Goal: Task Accomplishment & Management: Manage account settings

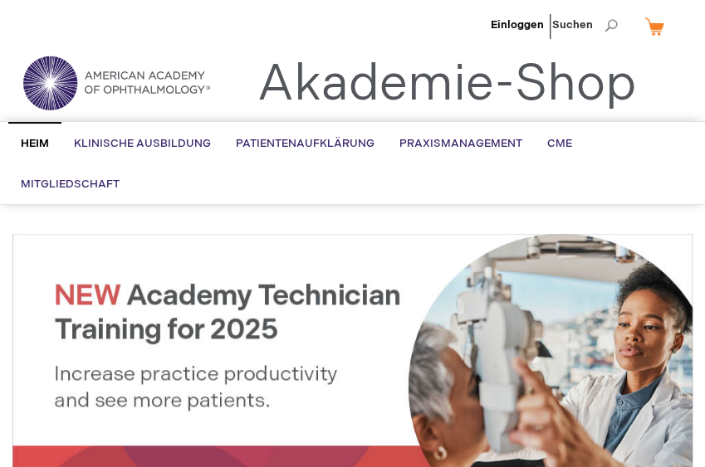
click at [593, 22] on span "Suchen" at bounding box center [585, 24] width 66 height 33
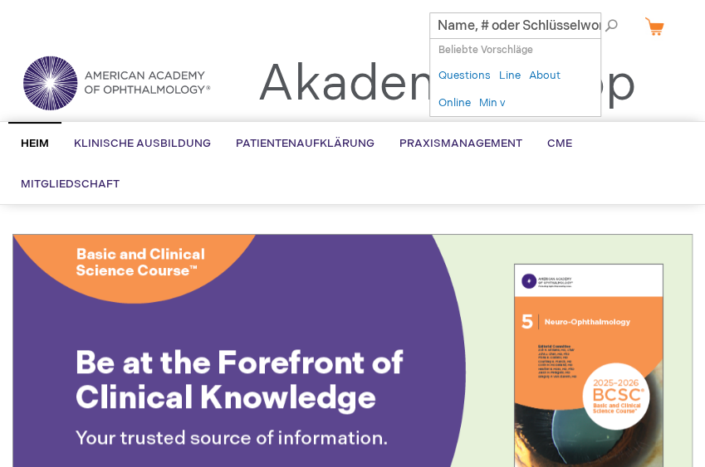
click at [624, 61] on font "Akademie-Shop" at bounding box center [446, 85] width 379 height 60
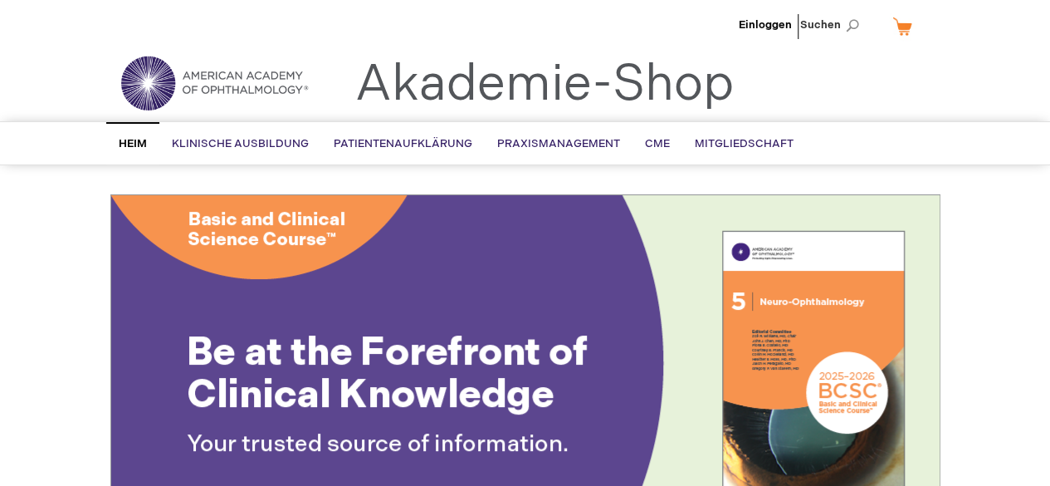
click at [704, 25] on link "Mein Warenkorb" at bounding box center [909, 26] width 40 height 29
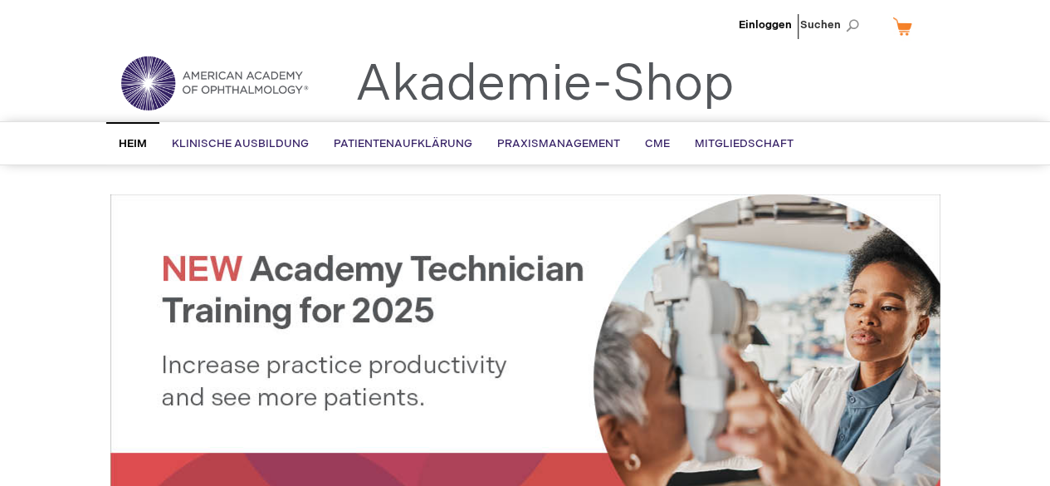
click at [767, 16] on li "Einloggen" at bounding box center [765, 25] width 61 height 50
click at [765, 27] on font "Einloggen" at bounding box center [765, 24] width 53 height 13
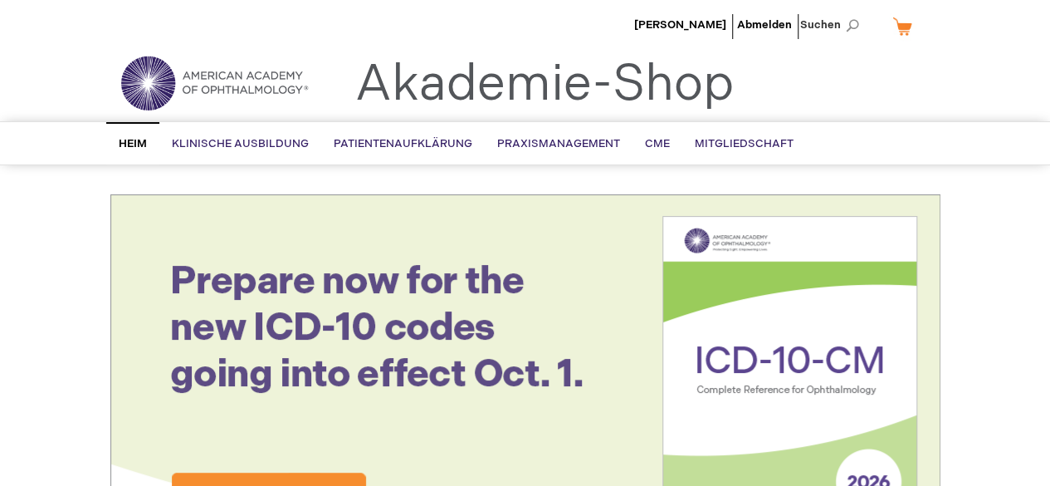
click at [923, 134] on ul "Heim Klinische Ausbildung Produktlinie BCSC® (Grundlagen- und klinischer Wissen…" at bounding box center [525, 143] width 863 height 42
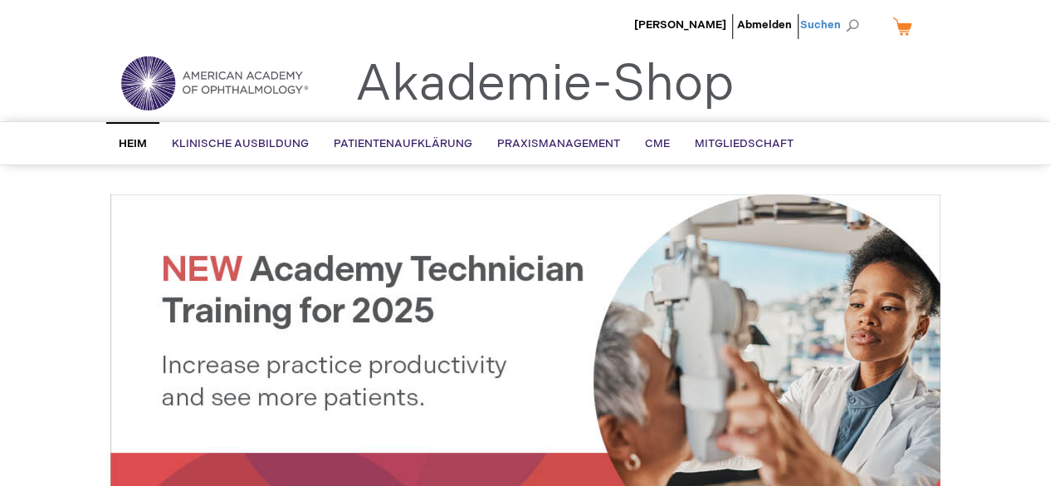
click at [853, 31] on span "Suchen" at bounding box center [833, 24] width 66 height 33
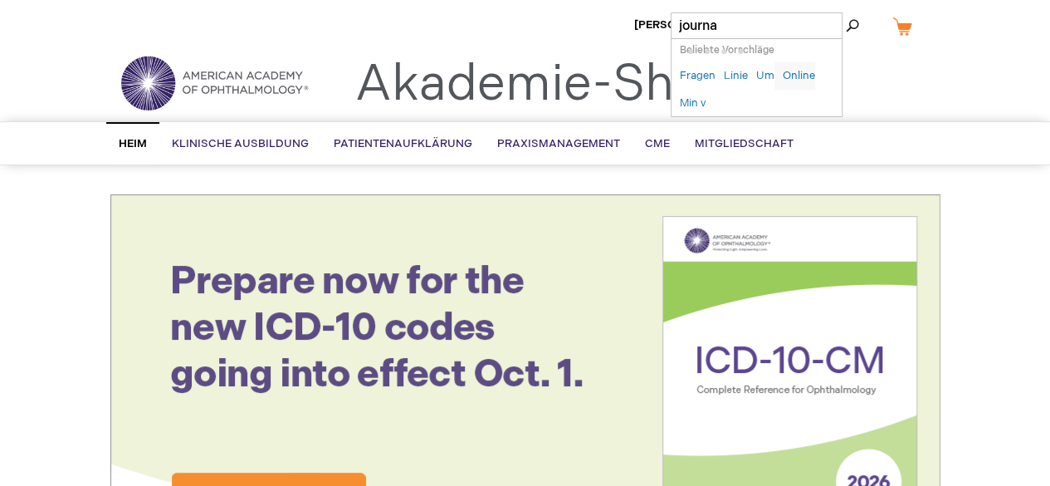
type input "journal"
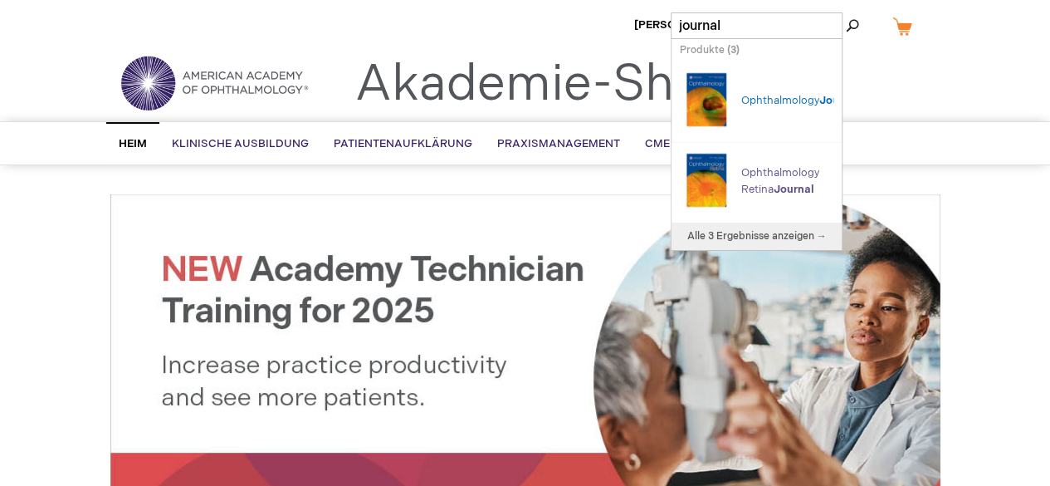
click at [760, 176] on link "Ophthalmology Retina Journal" at bounding box center [780, 181] width 78 height 30
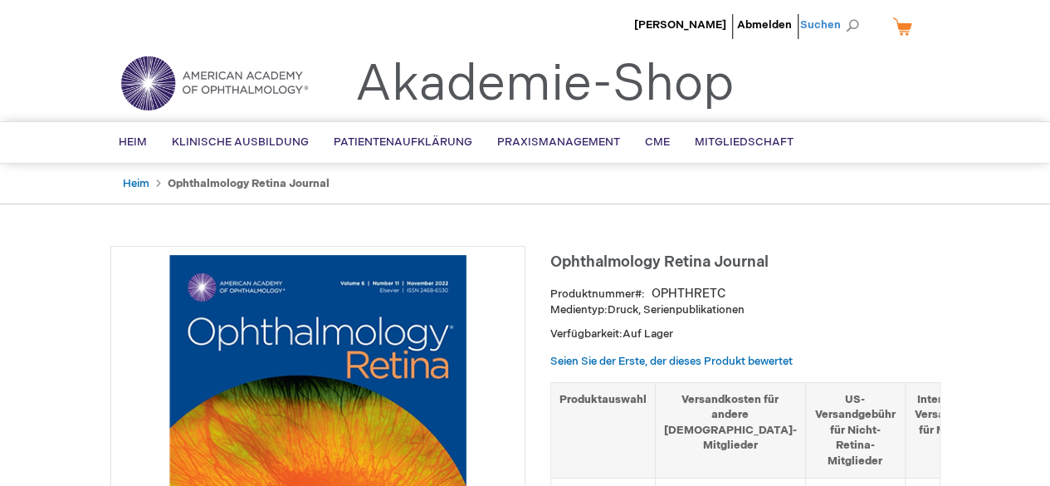
click at [850, 26] on span "Suchen" at bounding box center [833, 24] width 66 height 33
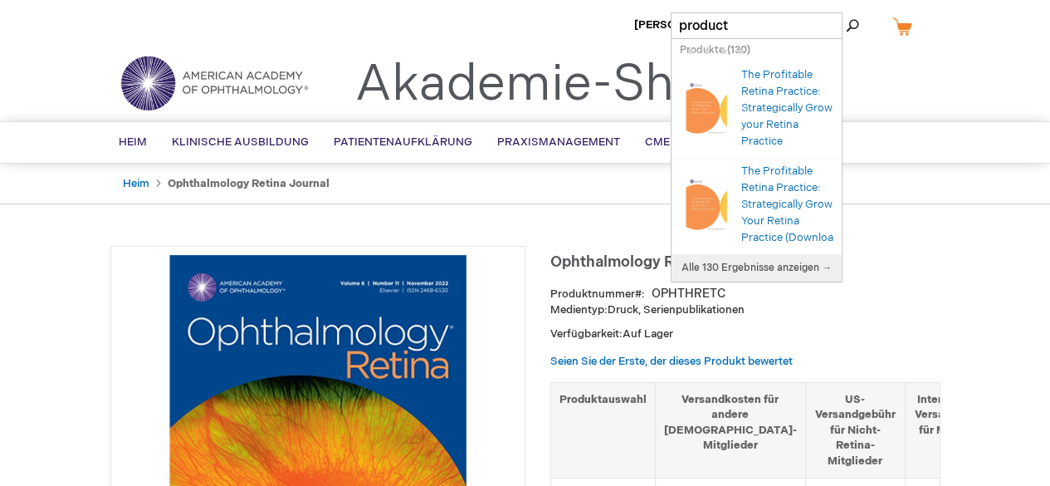
type input "products"
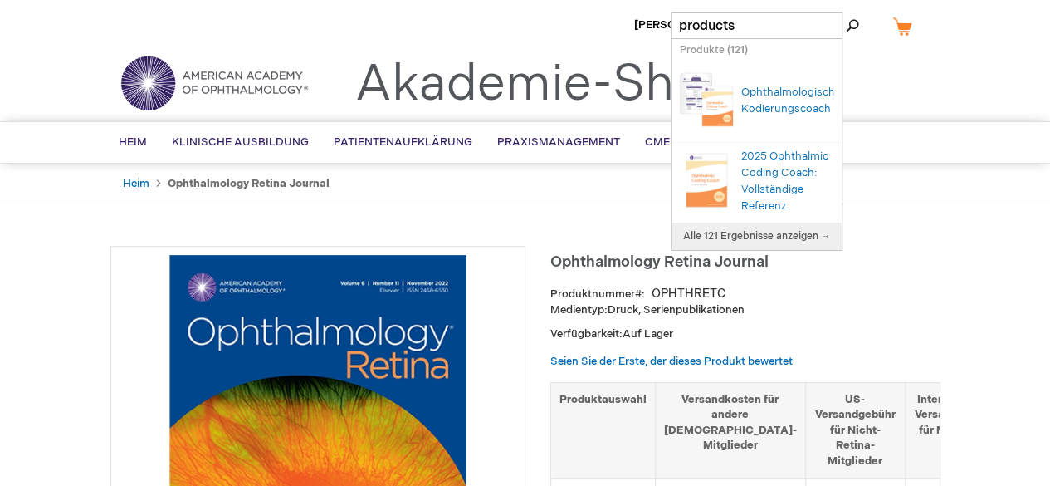
click at [756, 22] on input "products" at bounding box center [757, 25] width 172 height 27
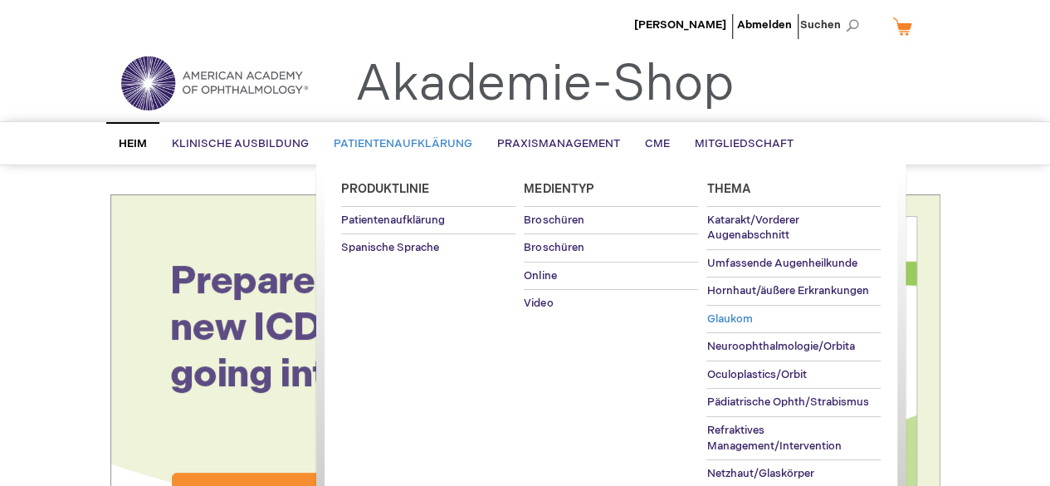
click at [716, 308] on link "Glaukom" at bounding box center [794, 319] width 174 height 27
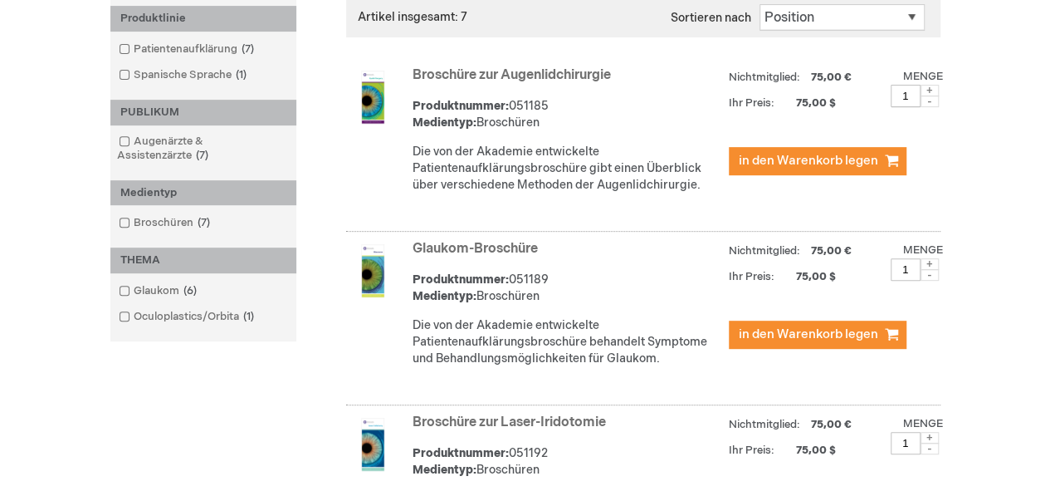
scroll to position [288, 0]
click at [173, 215] on font "Broschüren" at bounding box center [164, 221] width 60 height 13
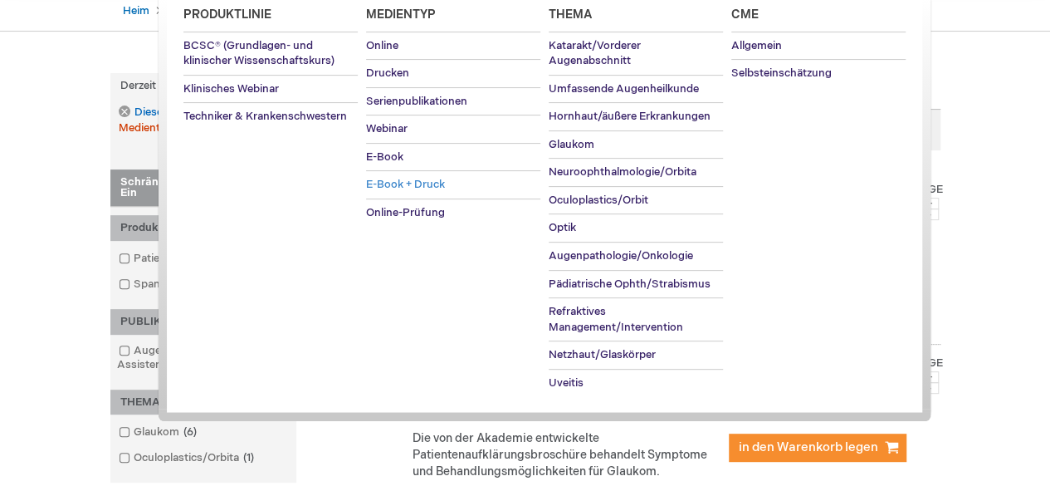
scroll to position [176, 0]
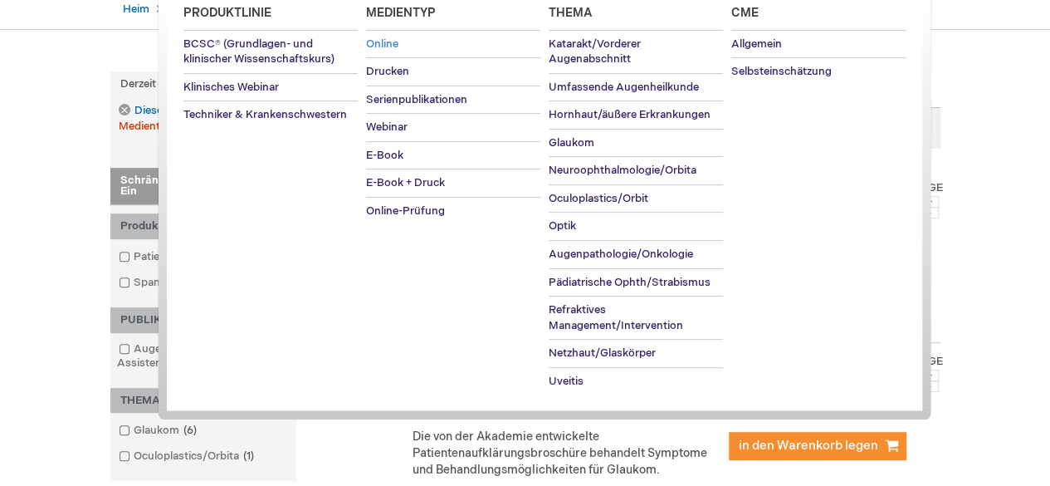
click at [389, 33] on link "Online" at bounding box center [453, 44] width 174 height 27
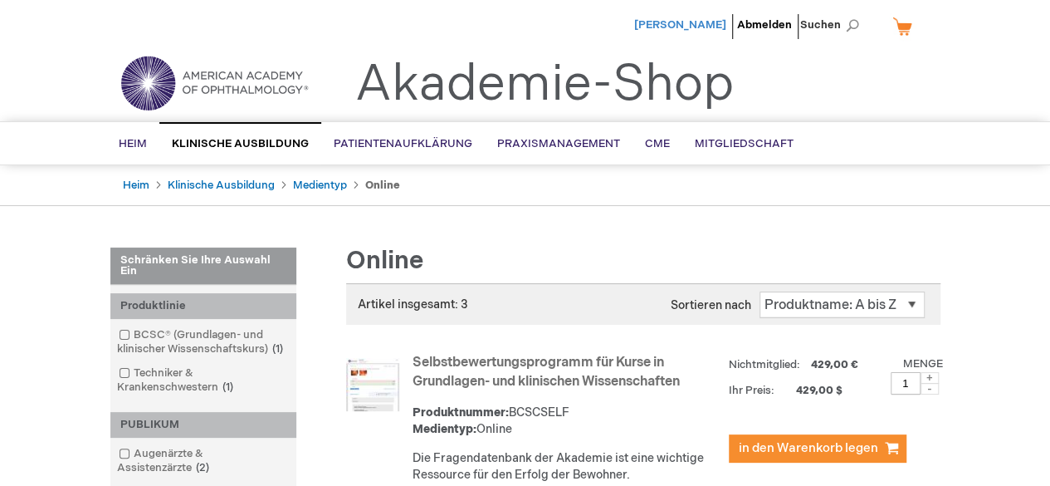
click at [690, 26] on font "[PERSON_NAME]" at bounding box center [680, 24] width 92 height 13
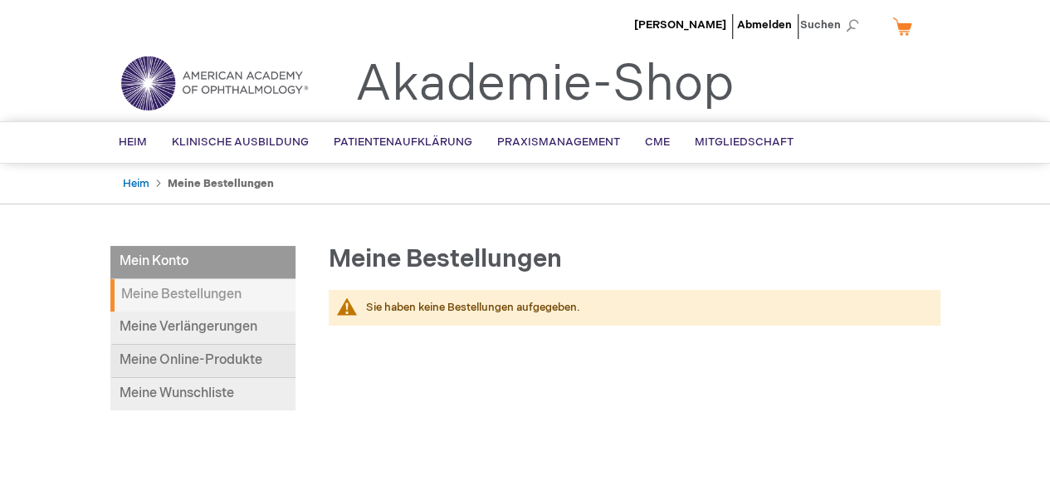
click at [169, 368] on link "Meine Online-Produkte" at bounding box center [202, 361] width 185 height 33
